Goal: Information Seeking & Learning: Learn about a topic

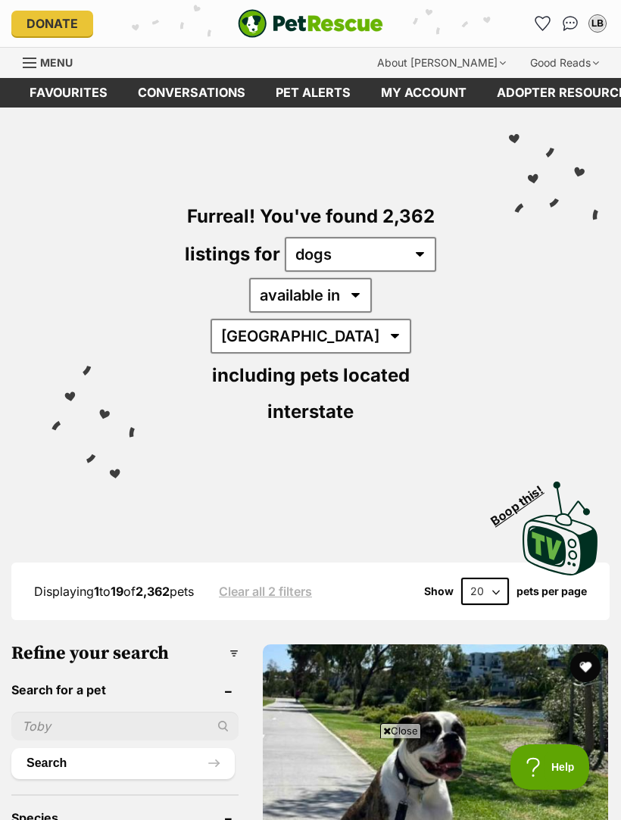
scroll to position [448, 0]
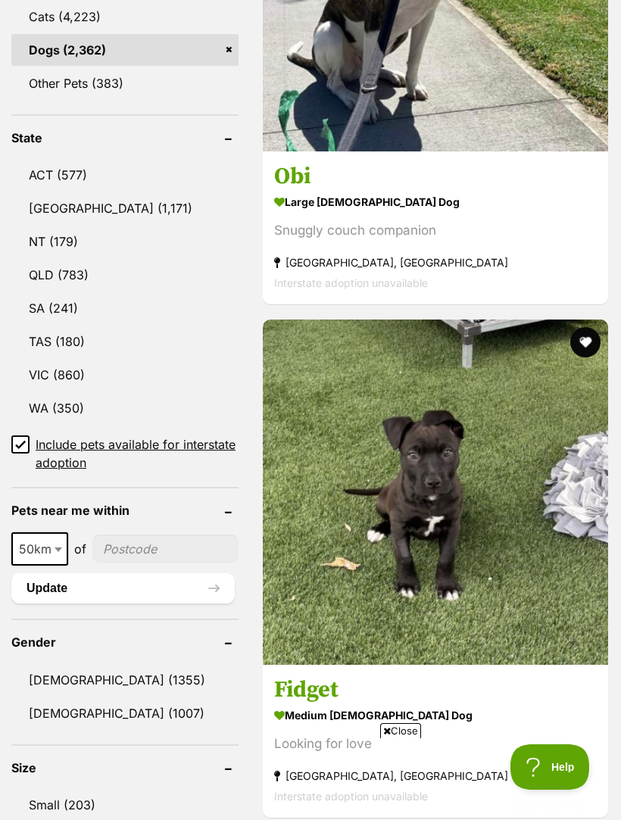
scroll to position [0, 0]
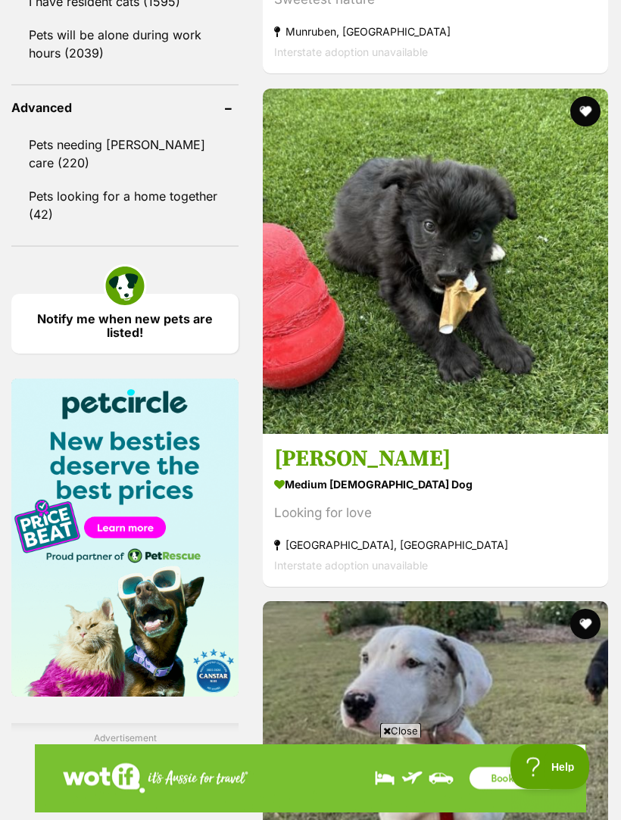
scroll to position [2096, 0]
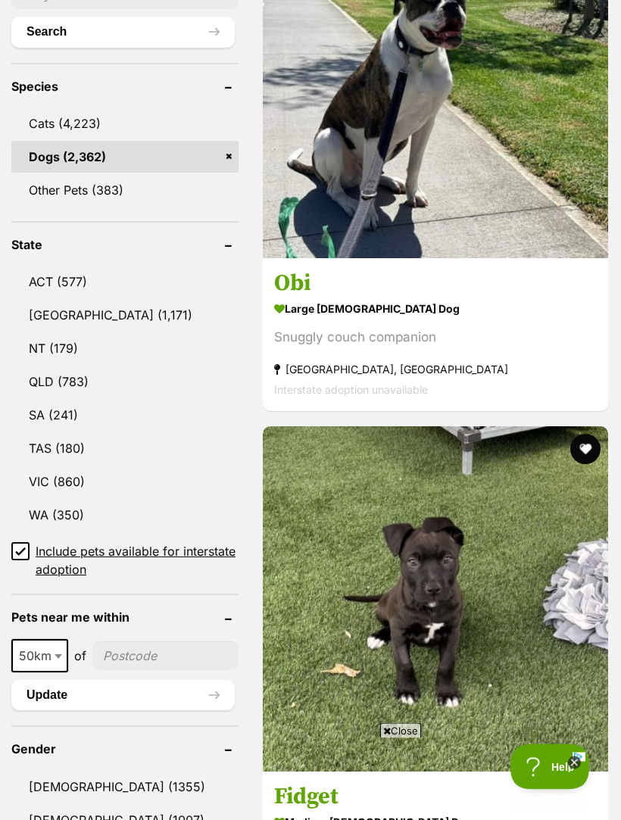
scroll to position [0, 0]
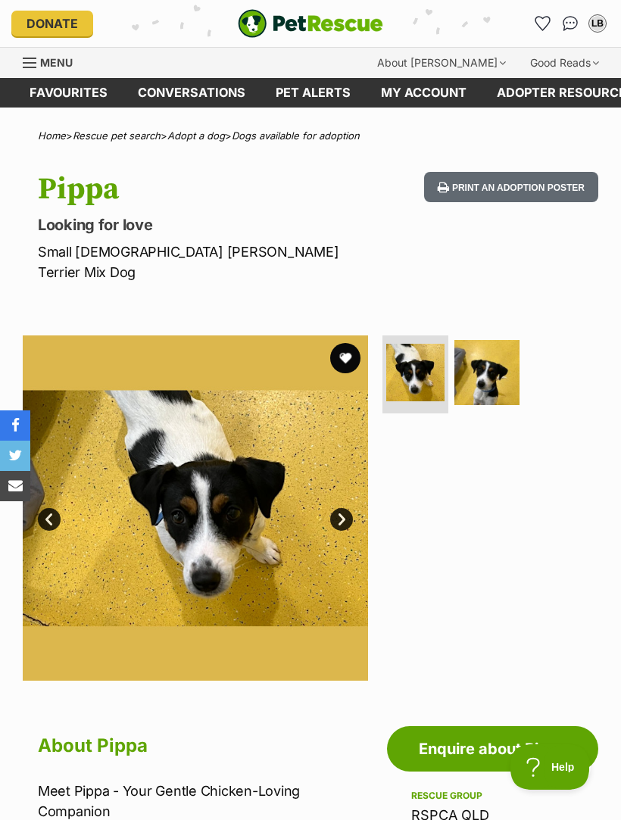
click at [497, 345] on img at bounding box center [487, 373] width 66 height 66
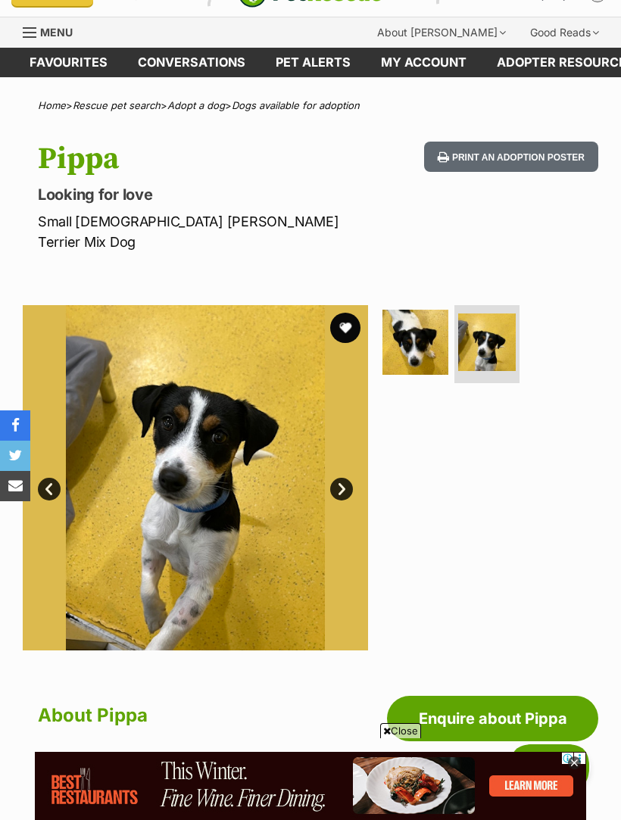
scroll to position [26, 0]
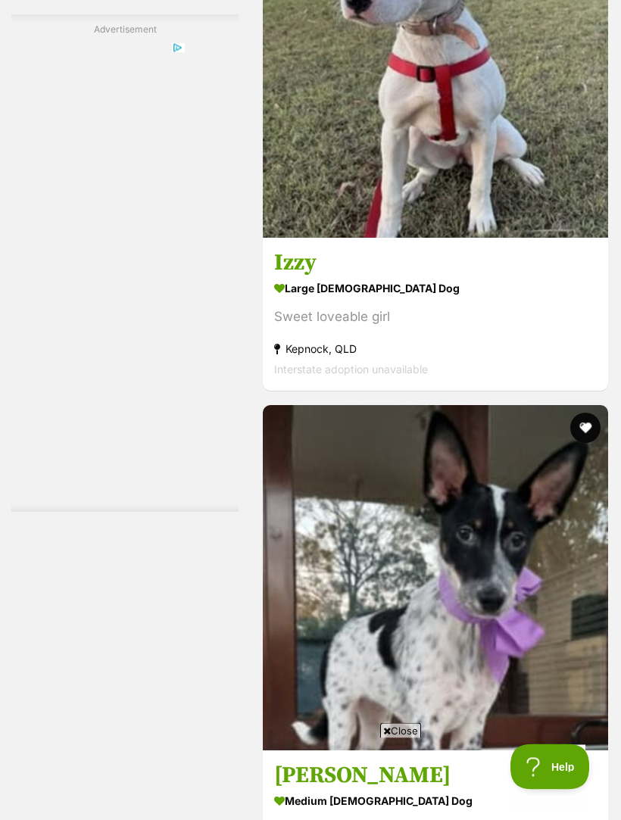
scroll to position [2805, 0]
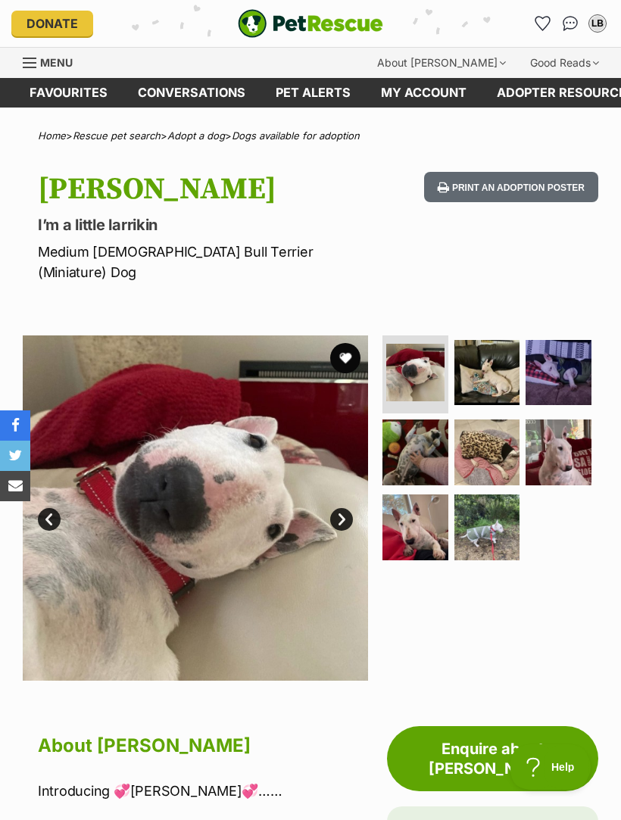
click at [501, 358] on img at bounding box center [487, 373] width 66 height 66
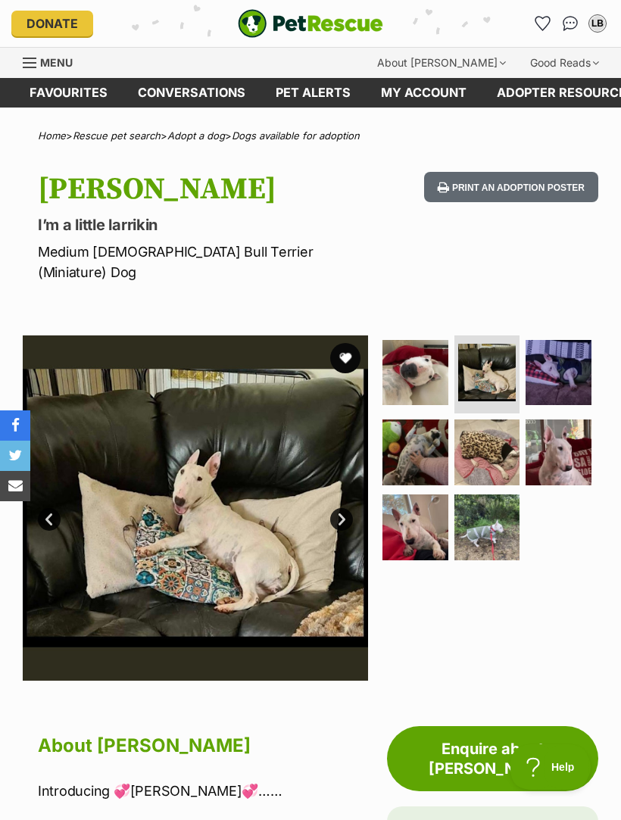
click at [574, 346] on img at bounding box center [559, 373] width 66 height 66
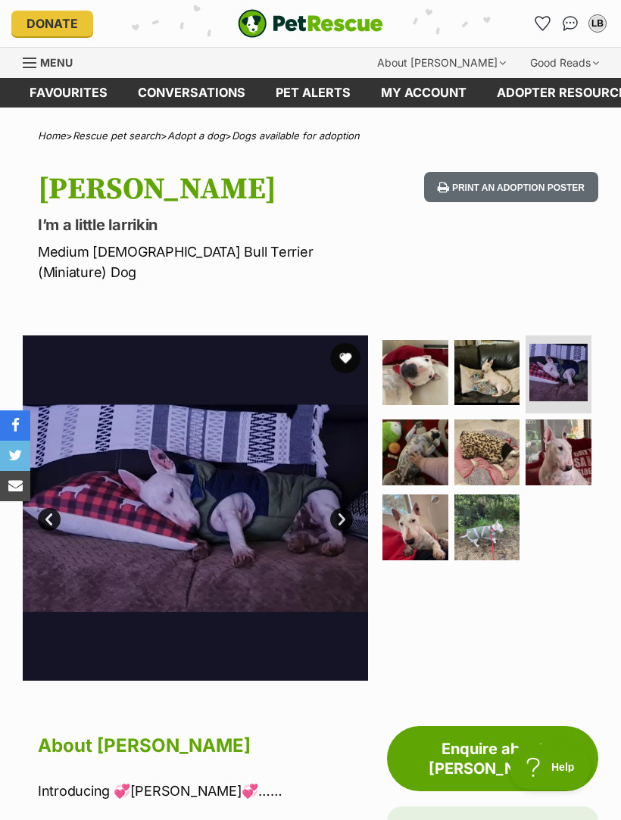
click at [429, 420] on img at bounding box center [416, 453] width 66 height 66
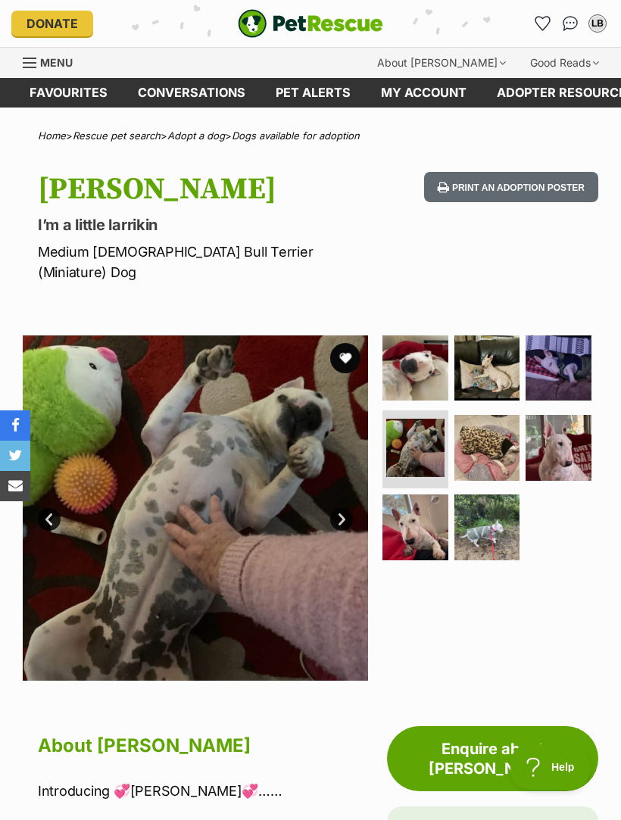
click at [502, 420] on img at bounding box center [487, 448] width 66 height 66
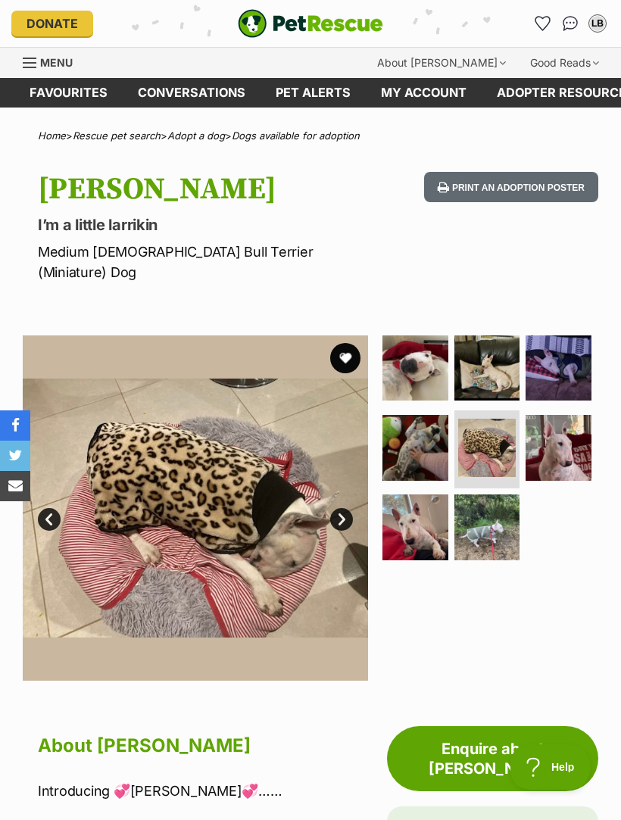
click at [569, 418] on img at bounding box center [559, 448] width 66 height 66
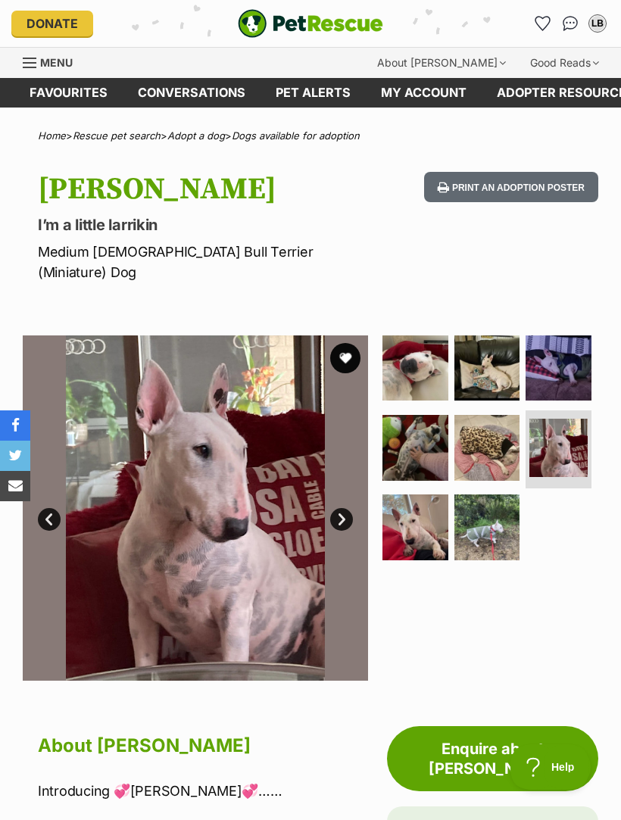
click at [425, 508] on img at bounding box center [416, 528] width 66 height 66
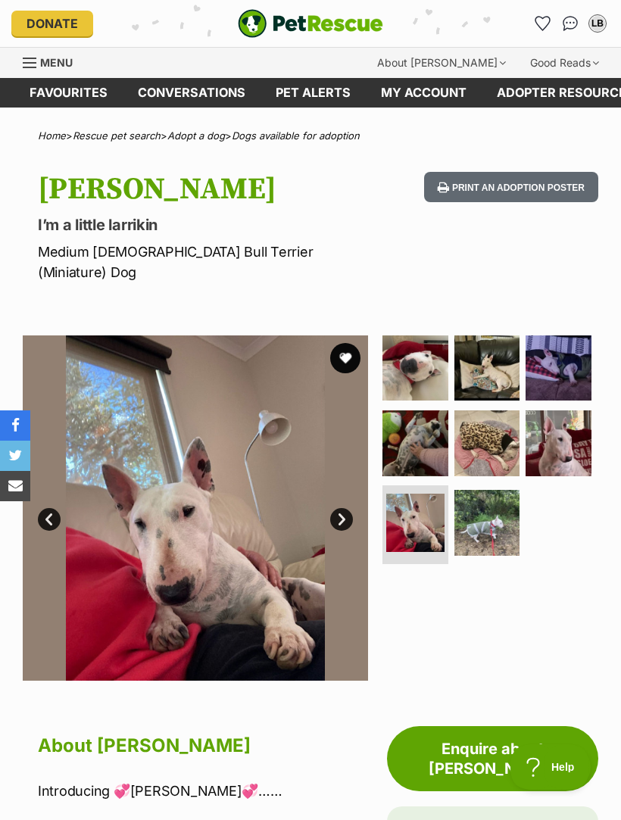
click at [501, 495] on img at bounding box center [487, 523] width 66 height 66
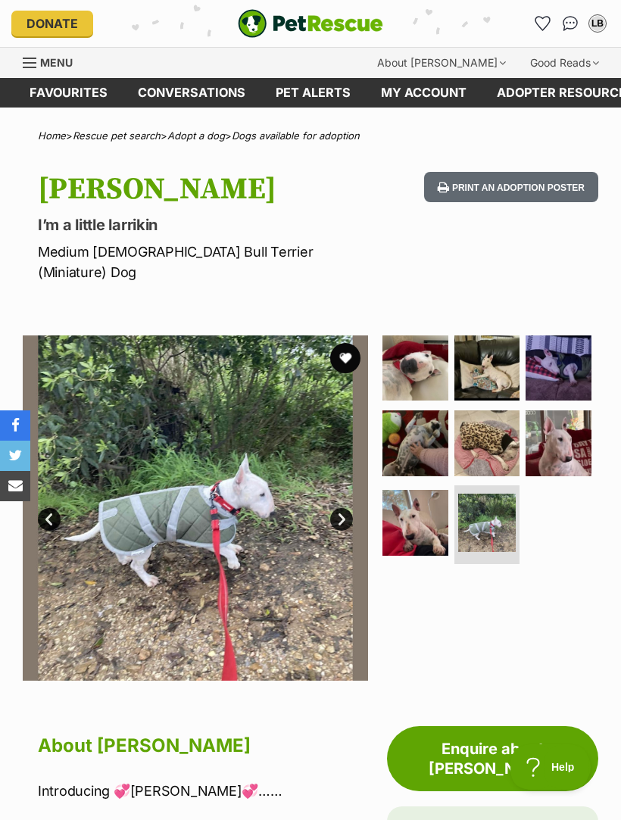
click at [507, 347] on img at bounding box center [487, 369] width 66 height 66
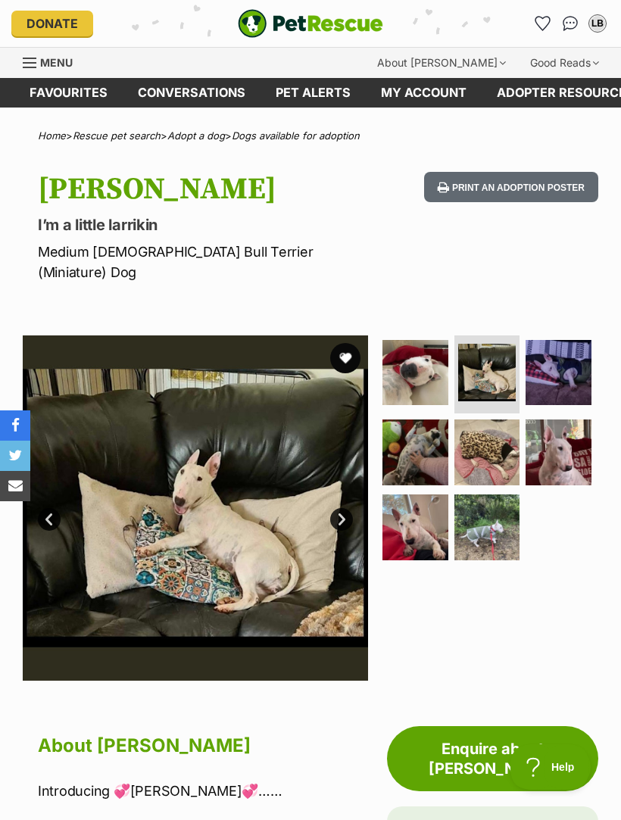
click at [580, 351] on img at bounding box center [559, 373] width 66 height 66
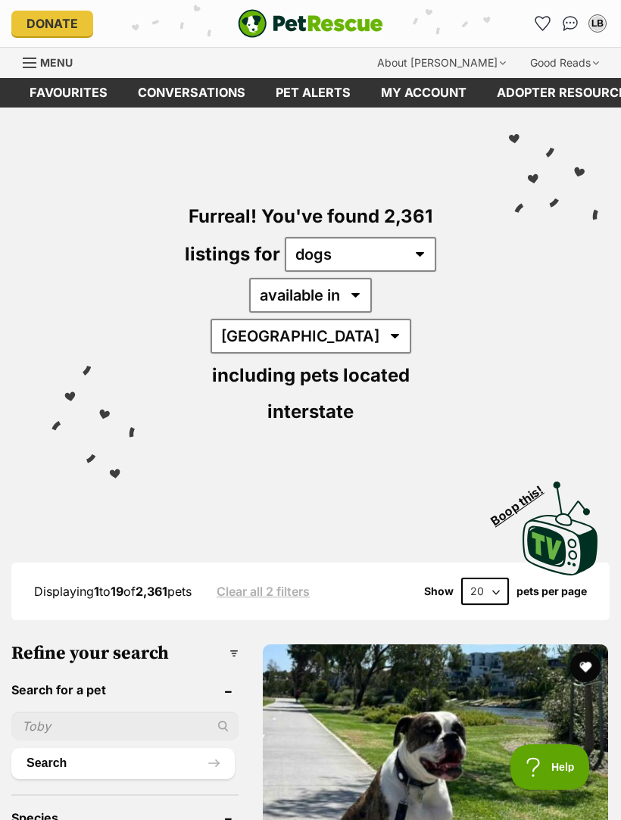
click at [301, 14] on img "PetRescue" at bounding box center [310, 23] width 145 height 29
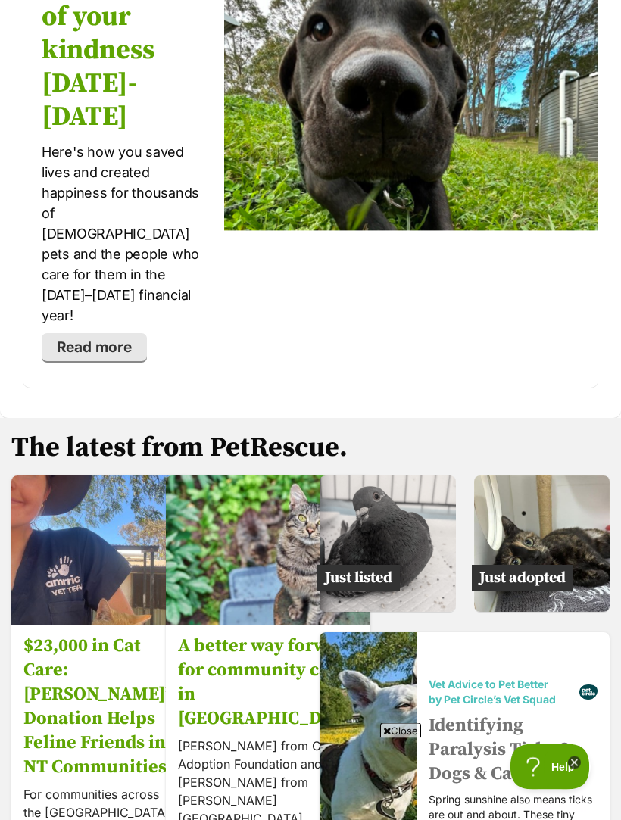
scroll to position [3217, 0]
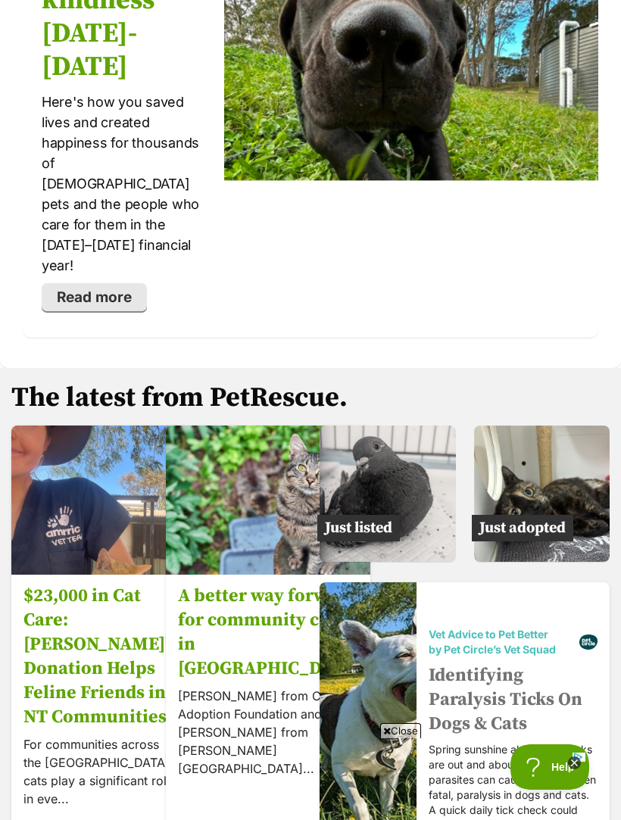
click at [576, 437] on img at bounding box center [542, 494] width 136 height 136
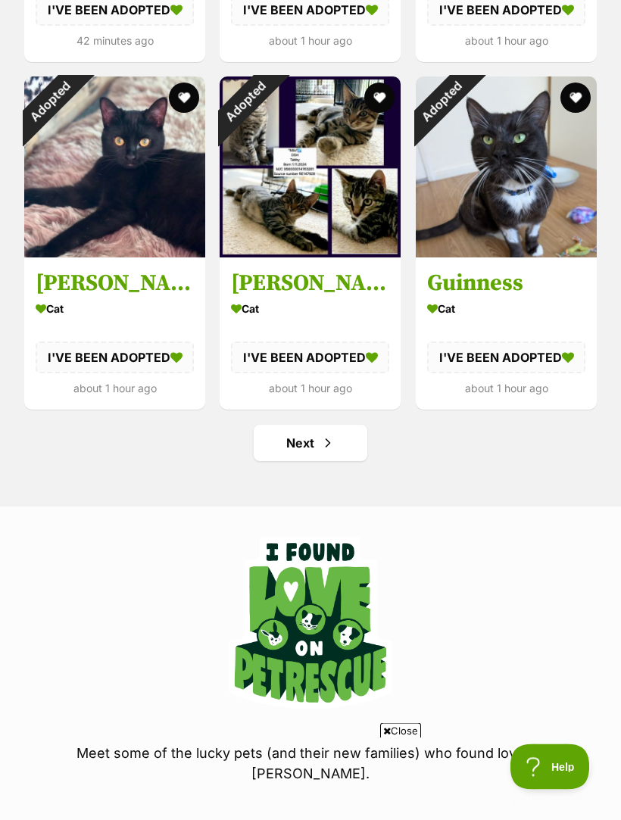
scroll to position [1838, 0]
click at [290, 442] on link "Next" at bounding box center [311, 443] width 114 height 36
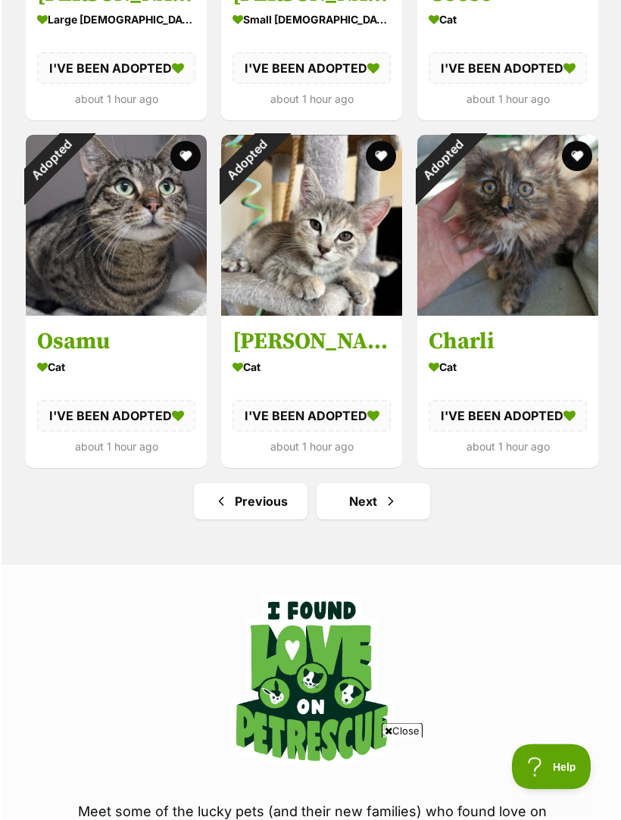
scroll to position [1792, 0]
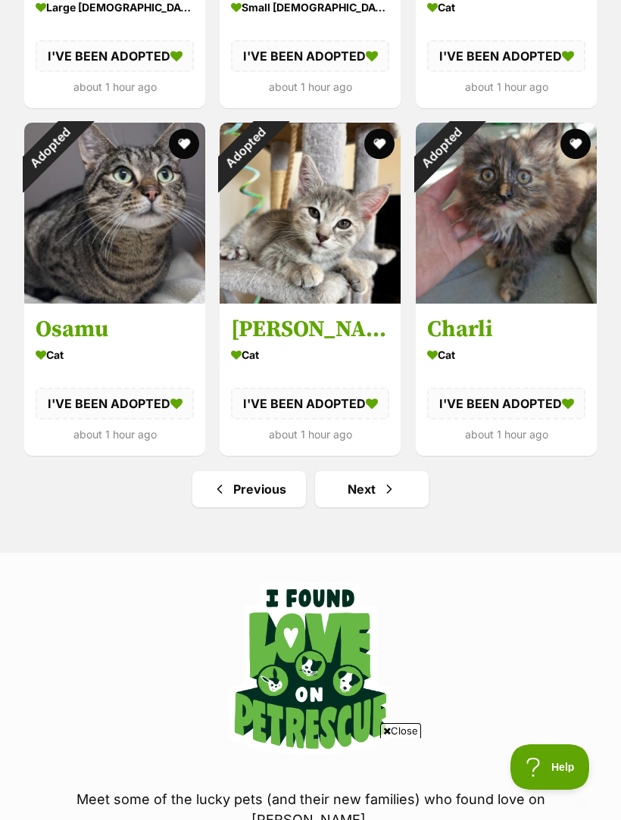
click at [333, 484] on link "Next" at bounding box center [372, 489] width 114 height 36
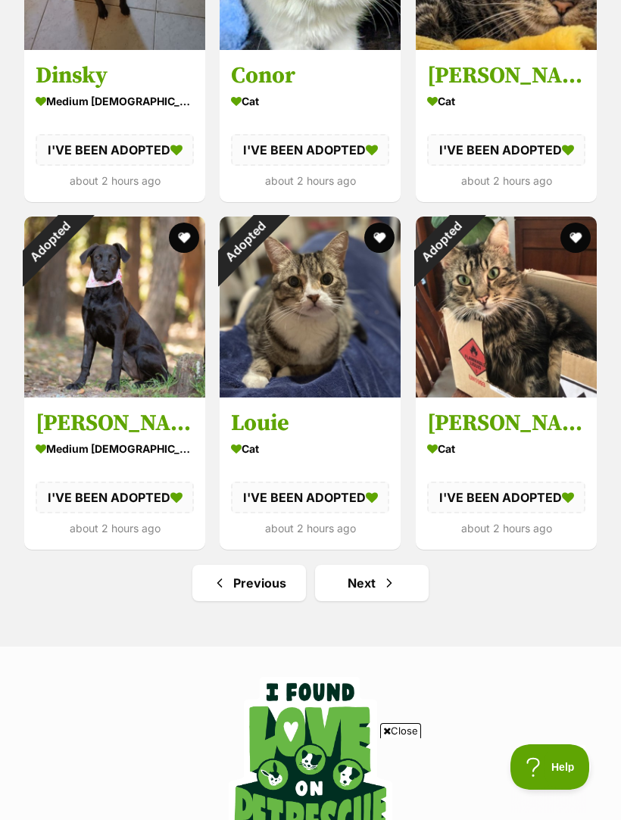
scroll to position [1719, 0]
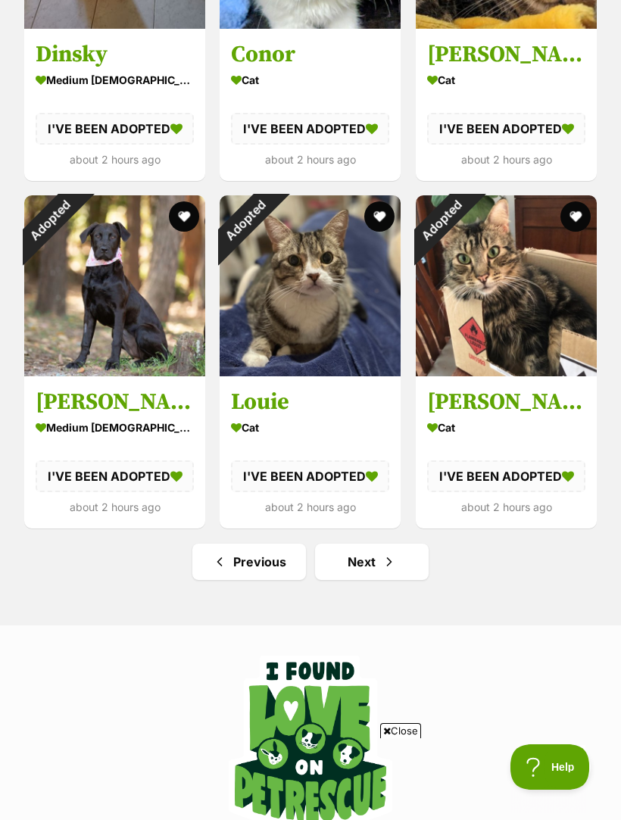
click at [350, 565] on link "Next" at bounding box center [372, 562] width 114 height 36
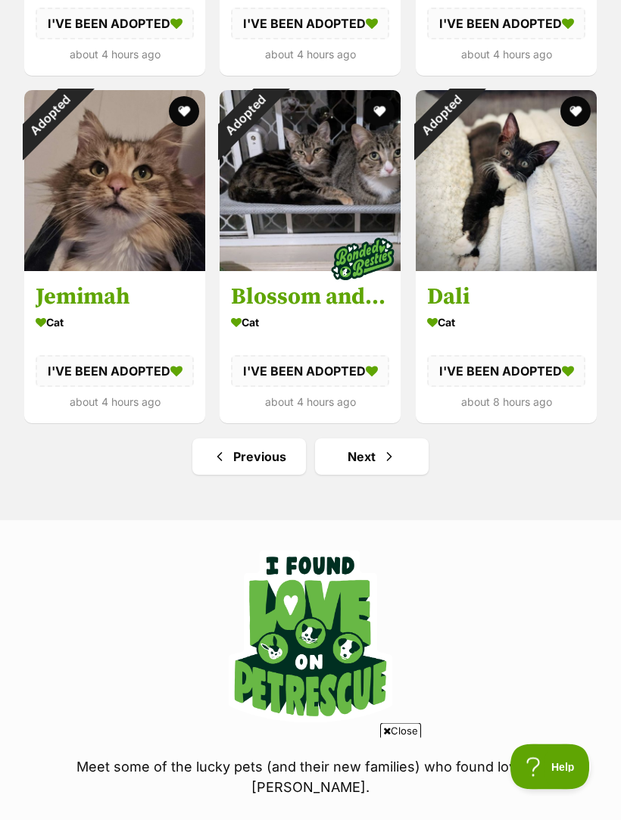
scroll to position [1838, 0]
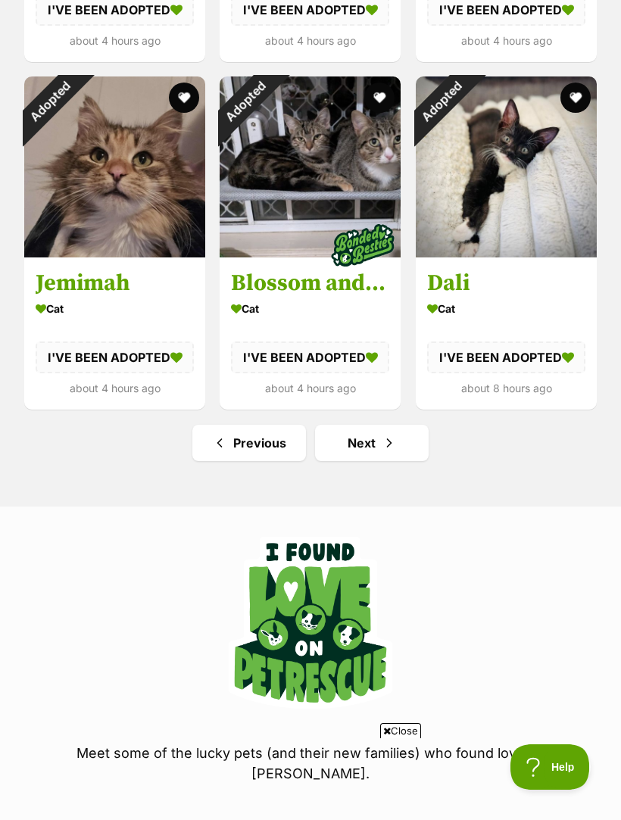
click at [344, 445] on link "Next" at bounding box center [372, 443] width 114 height 36
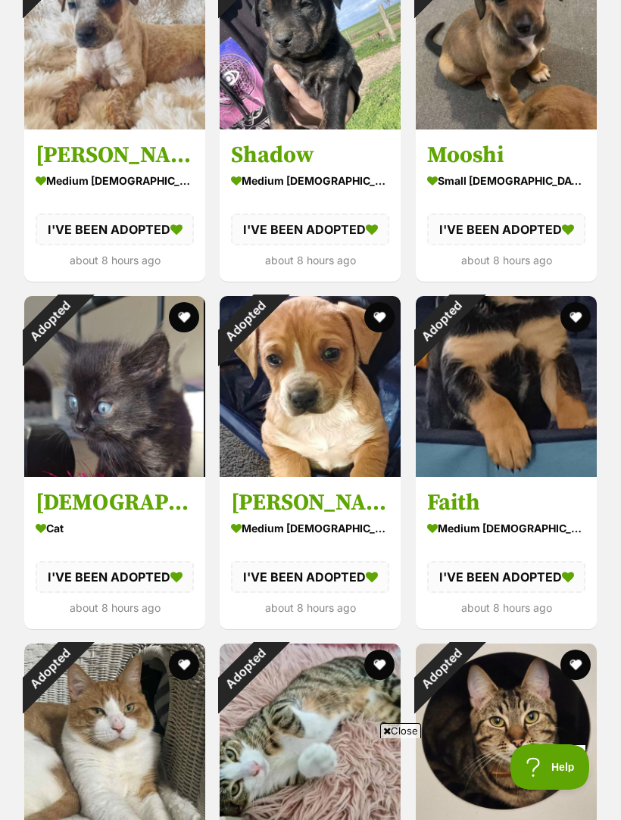
scroll to position [923, 0]
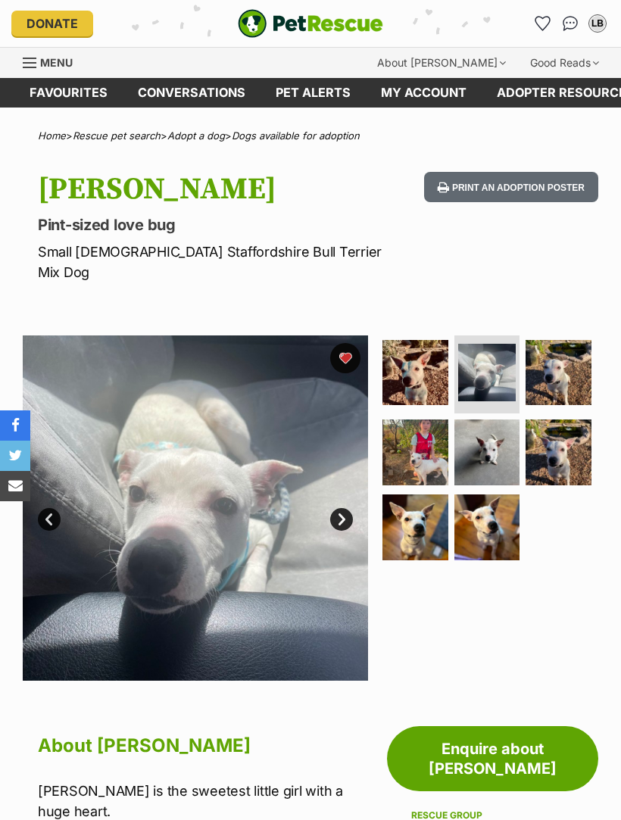
click at [570, 343] on img at bounding box center [559, 373] width 66 height 66
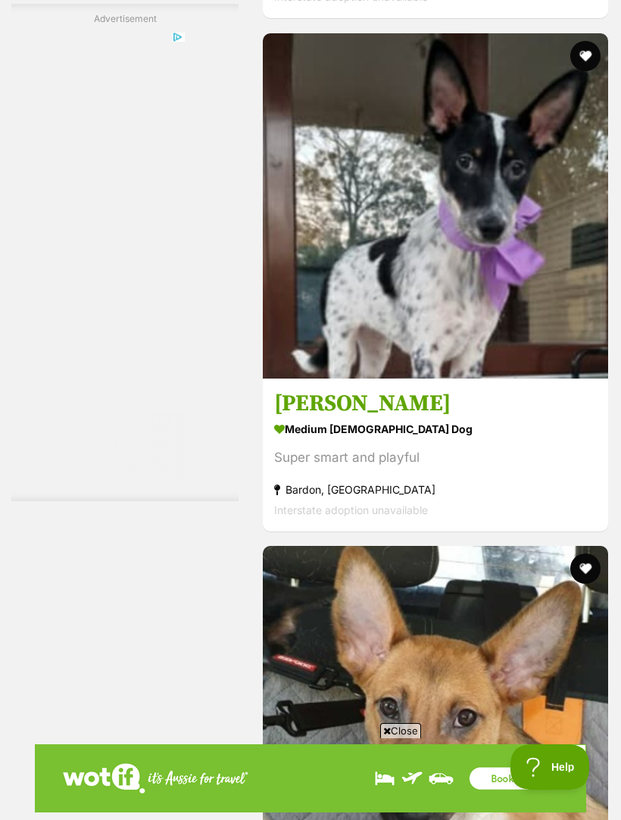
scroll to position [4873, 0]
